Goal: Information Seeking & Learning: Learn about a topic

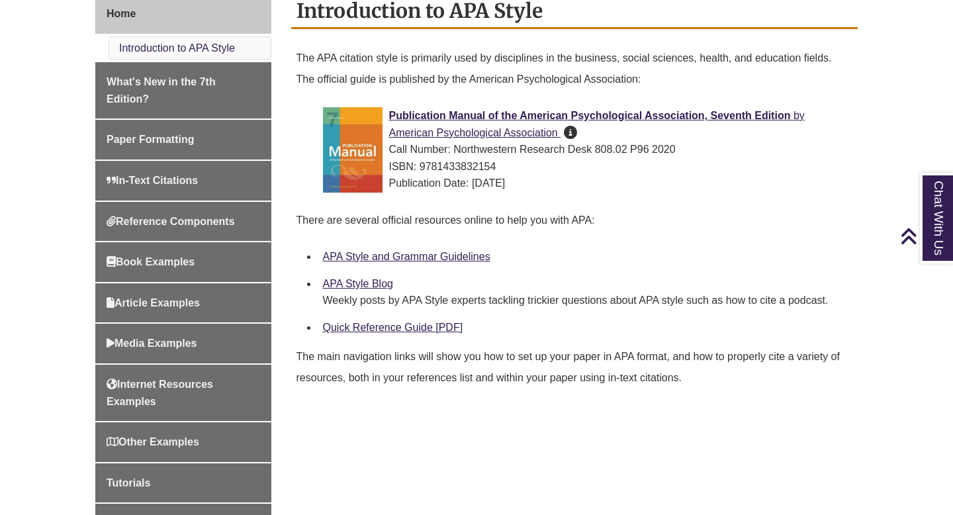
scroll to position [372, 0]
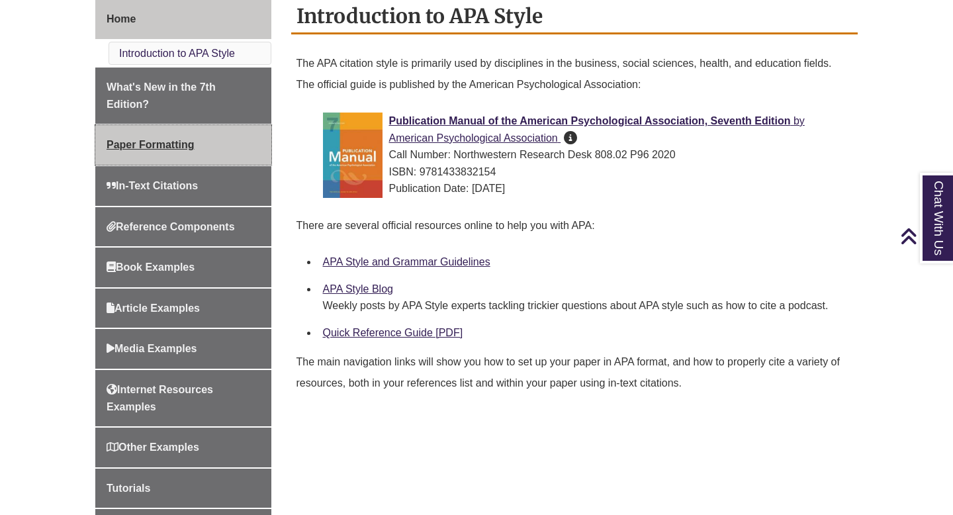
click at [163, 138] on link "Paper Formatting" at bounding box center [183, 145] width 176 height 40
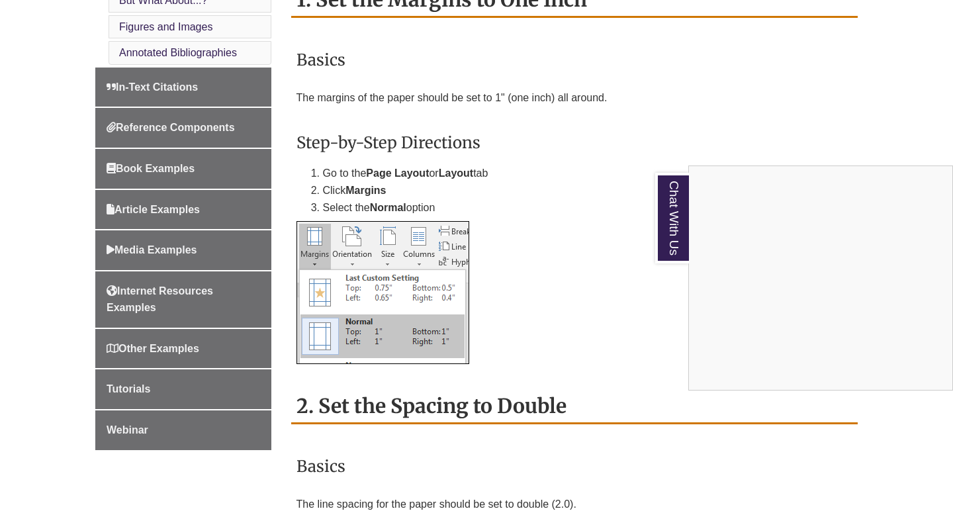
scroll to position [815, 0]
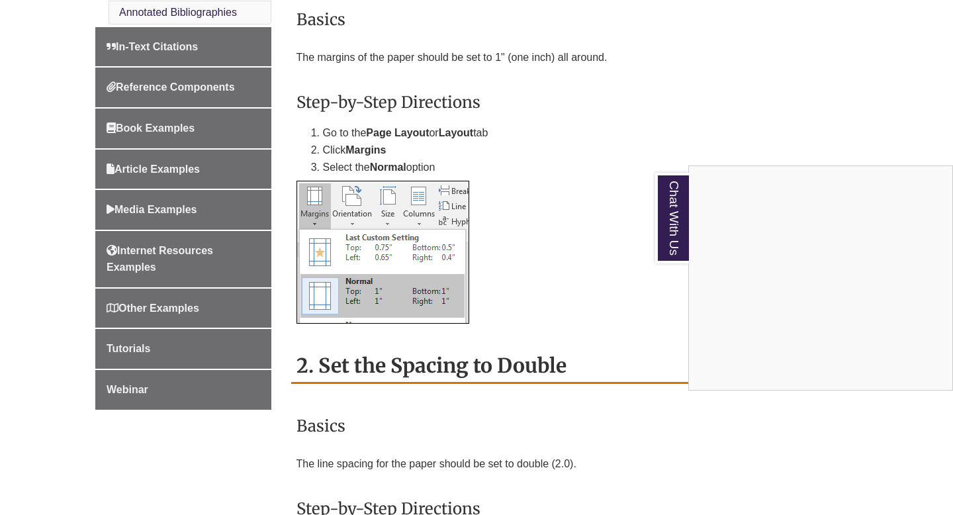
click at [143, 316] on div "Chat With Us" at bounding box center [476, 257] width 953 height 515
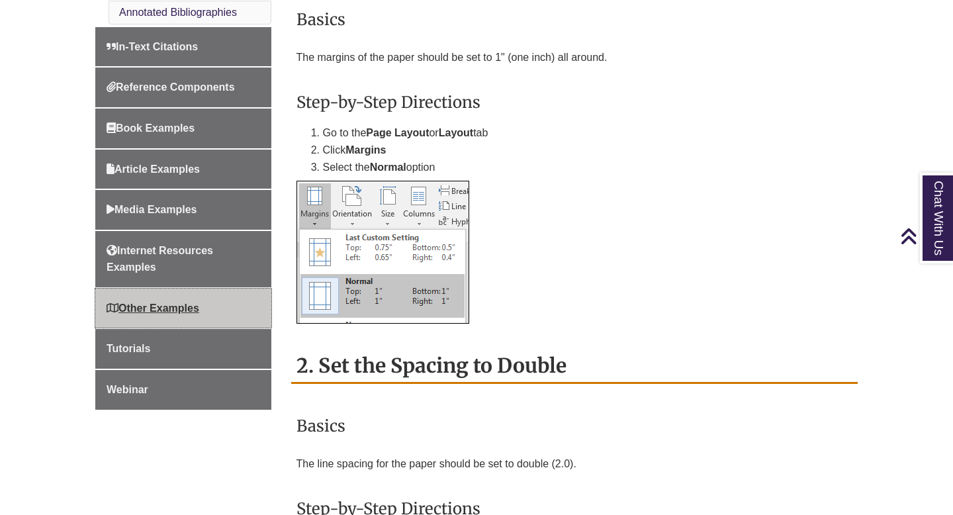
click at [143, 310] on span "Other Examples" at bounding box center [153, 307] width 93 height 11
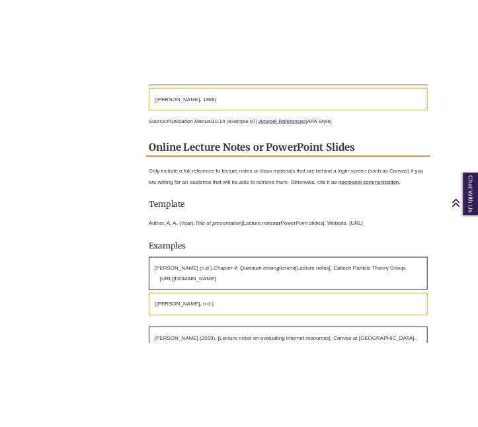
scroll to position [1888, 0]
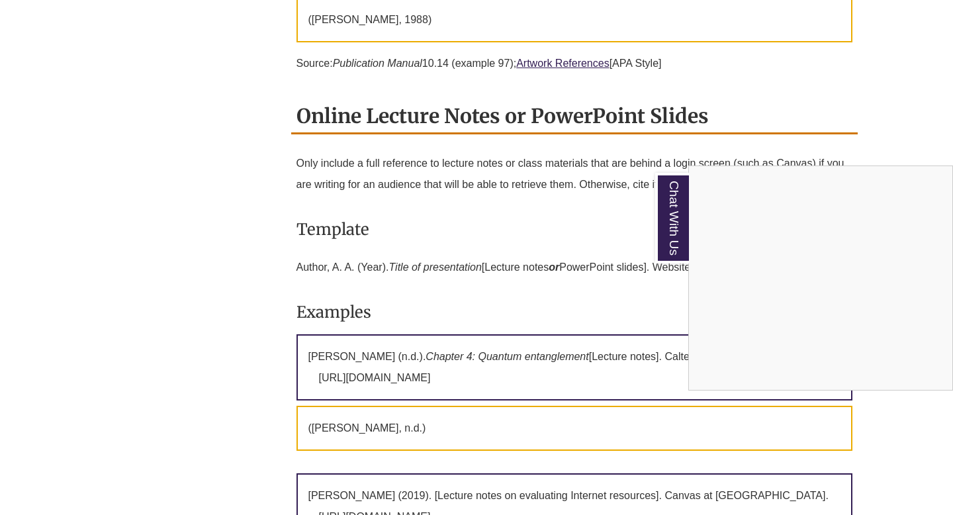
click at [570, 265] on div "Chat With Us" at bounding box center [476, 257] width 953 height 515
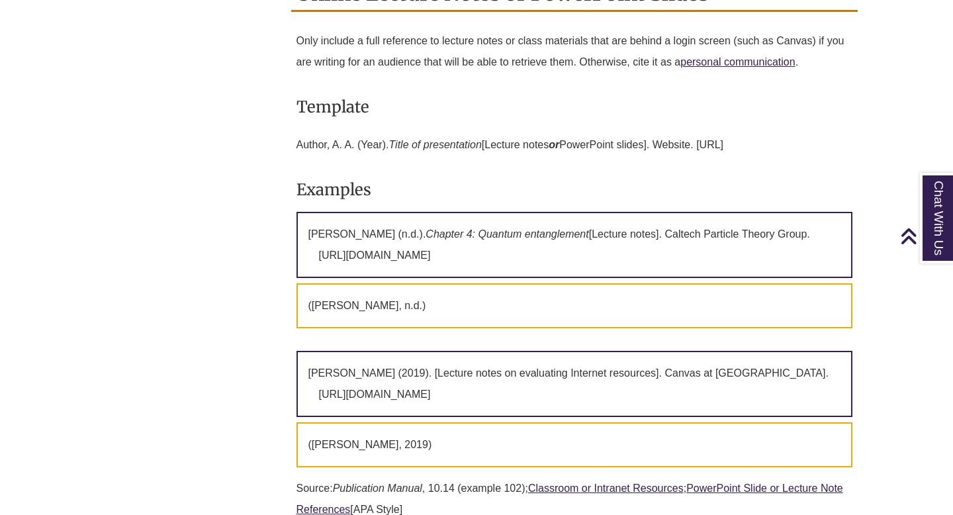
scroll to position [2009, 0]
